Goal: Find specific page/section: Find specific page/section

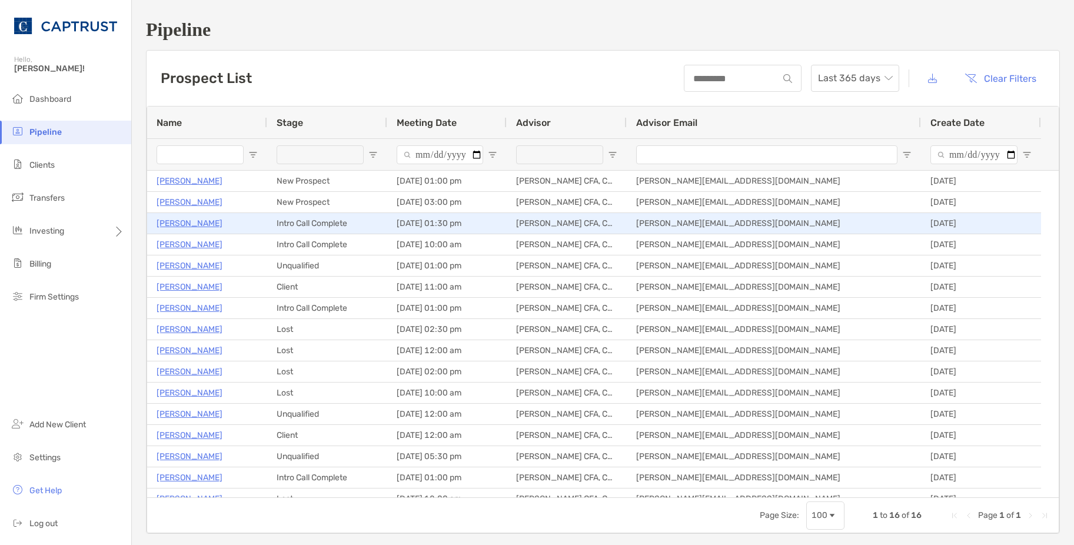
drag, startPoint x: 0, startPoint y: 0, endPoint x: 185, endPoint y: 222, distance: 289.6
click at [185, 222] on p "[PERSON_NAME]" at bounding box center [190, 223] width 66 height 15
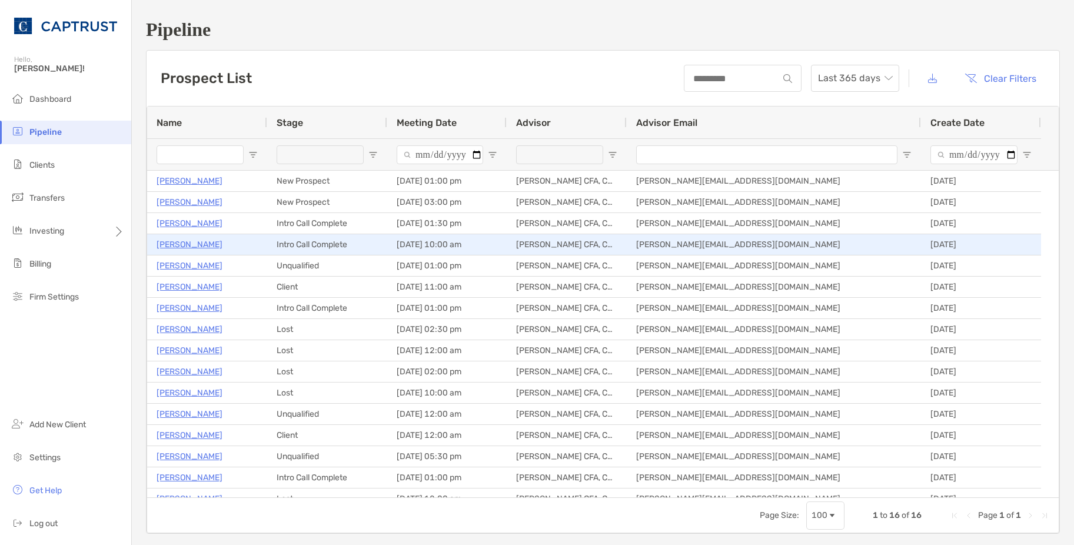
click at [206, 245] on p "Royce Samuel" at bounding box center [190, 244] width 66 height 15
